Goal: Transaction & Acquisition: Purchase product/service

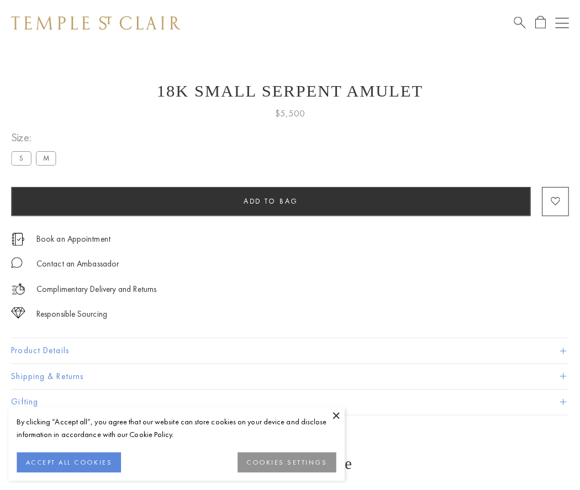
scroll to position [44, 0]
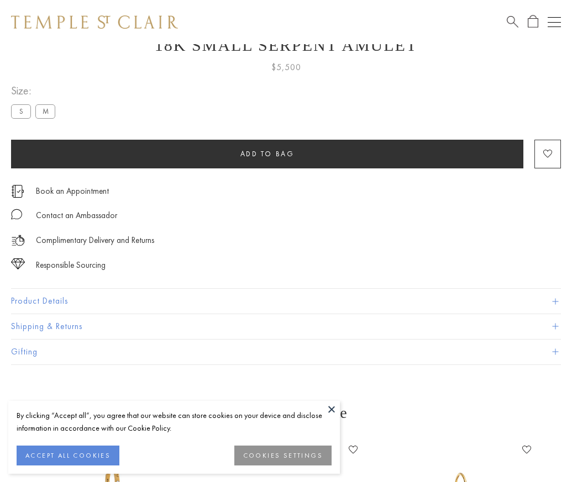
click at [267, 154] on span "Add to bag" at bounding box center [267, 153] width 54 height 9
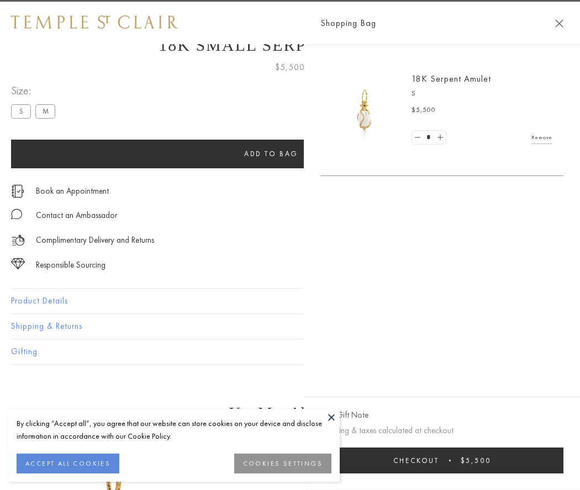
click at [563, 461] on button "Checkout $5,500" at bounding box center [441, 461] width 243 height 26
